Goal: Find specific page/section: Find specific page/section

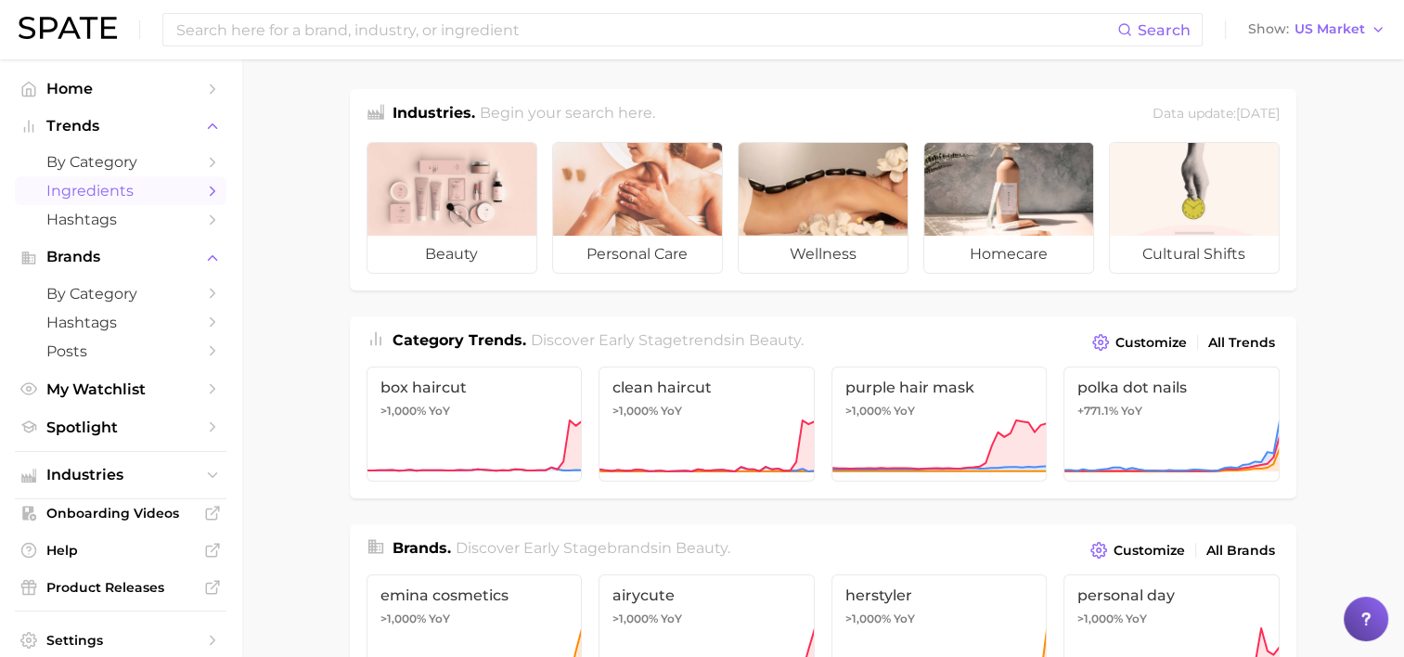
click at [134, 189] on span "Ingredients" at bounding box center [120, 191] width 149 height 18
